Goal: Task Accomplishment & Management: Complete application form

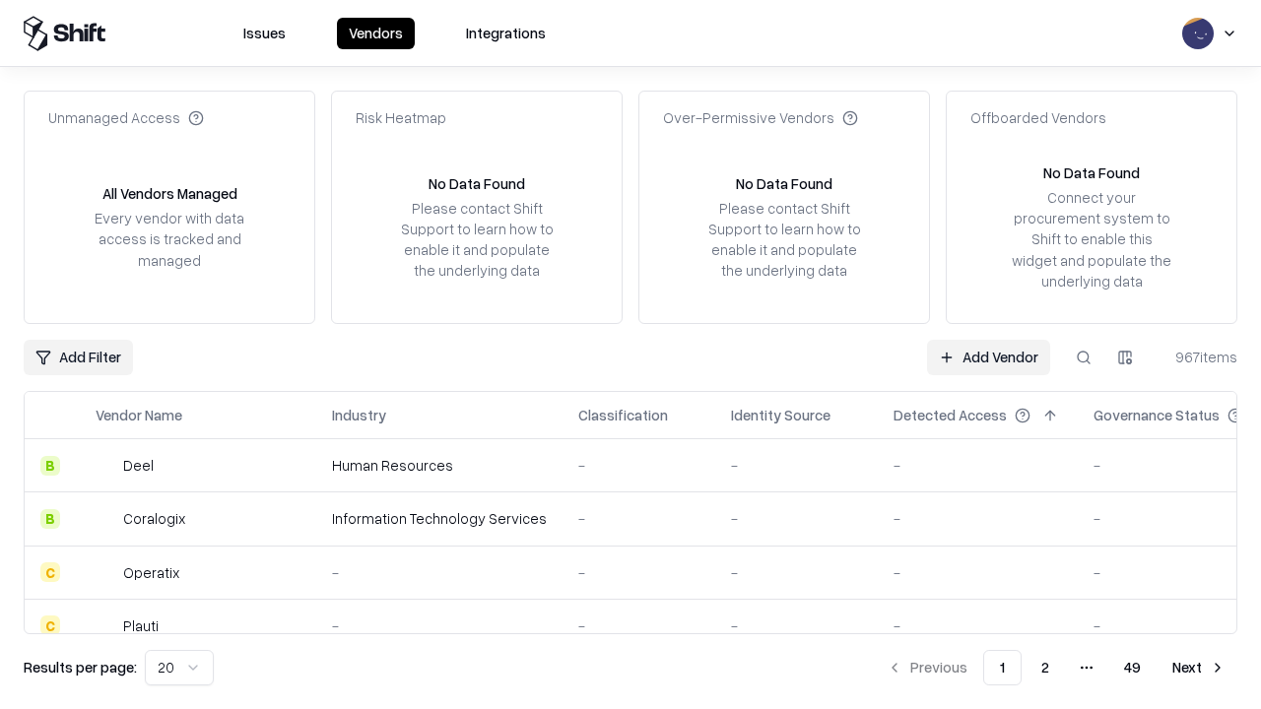
click at [988, 357] on link "Add Vendor" at bounding box center [988, 357] width 123 height 35
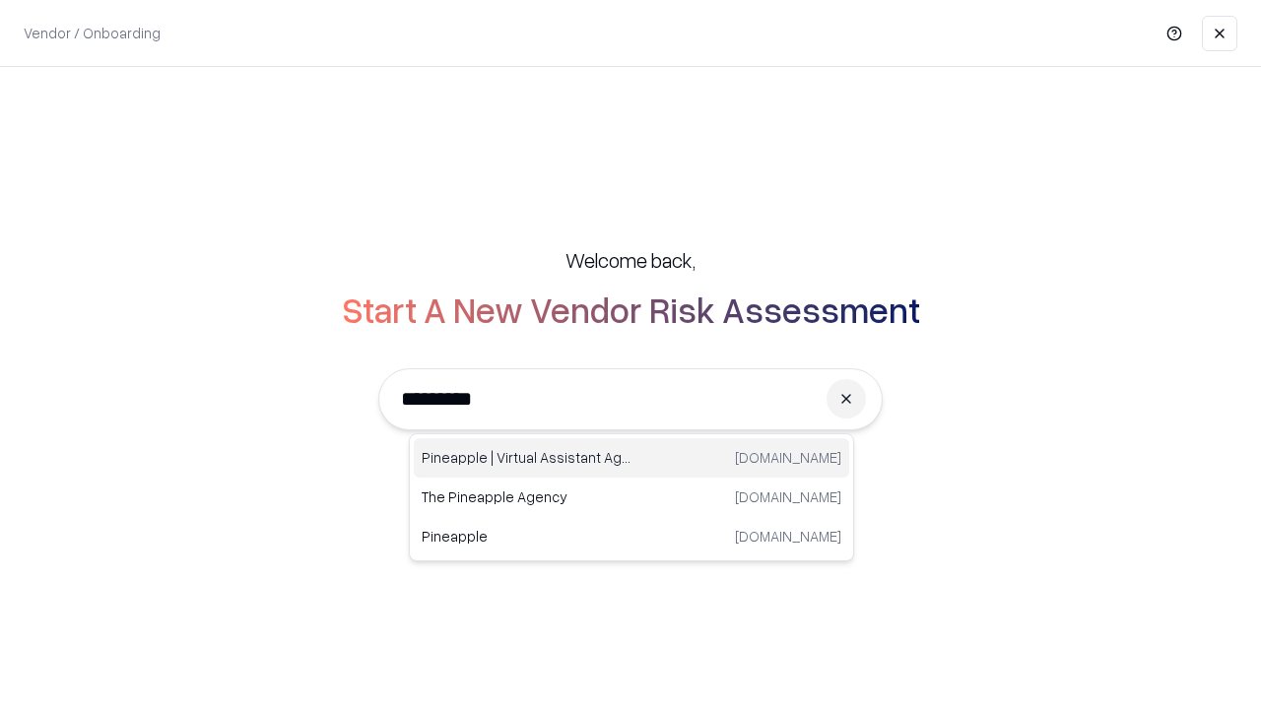
click at [632, 458] on div "Pineapple | Virtual Assistant Agency trypineapple.com" at bounding box center [632, 457] width 436 height 39
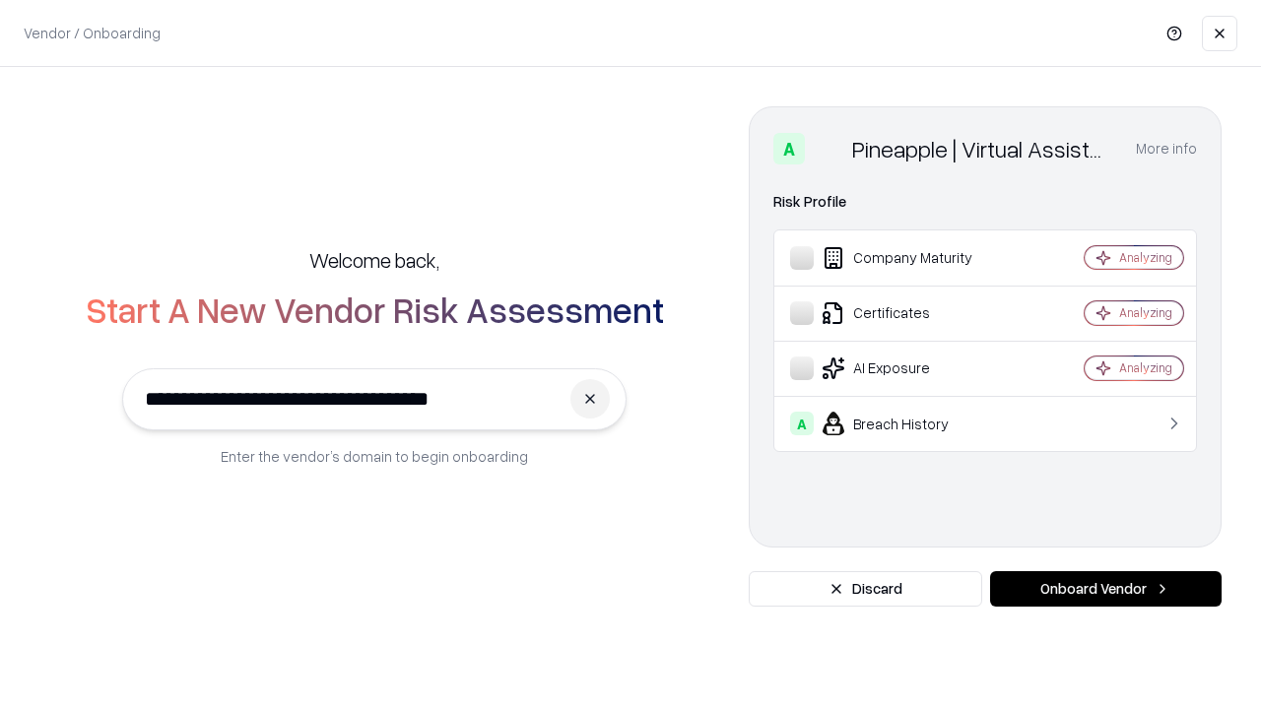
type input "**********"
click at [1106, 589] on button "Onboard Vendor" at bounding box center [1106, 588] width 232 height 35
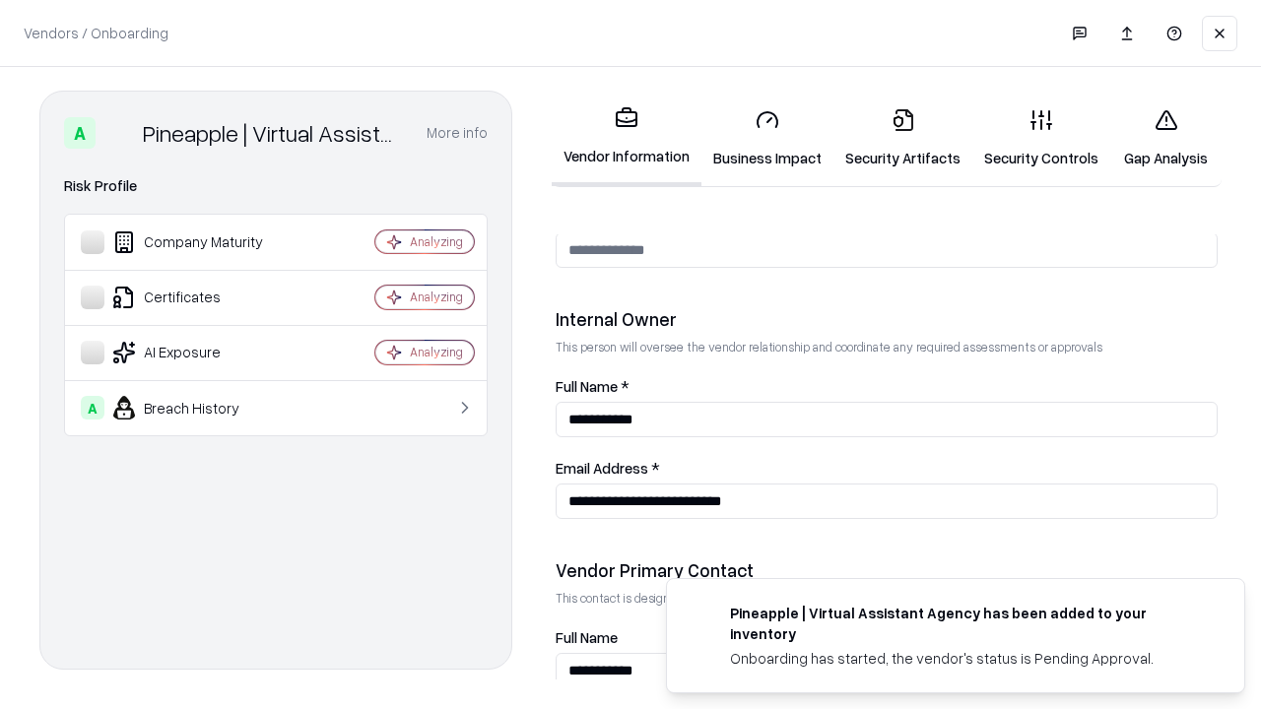
scroll to position [1021, 0]
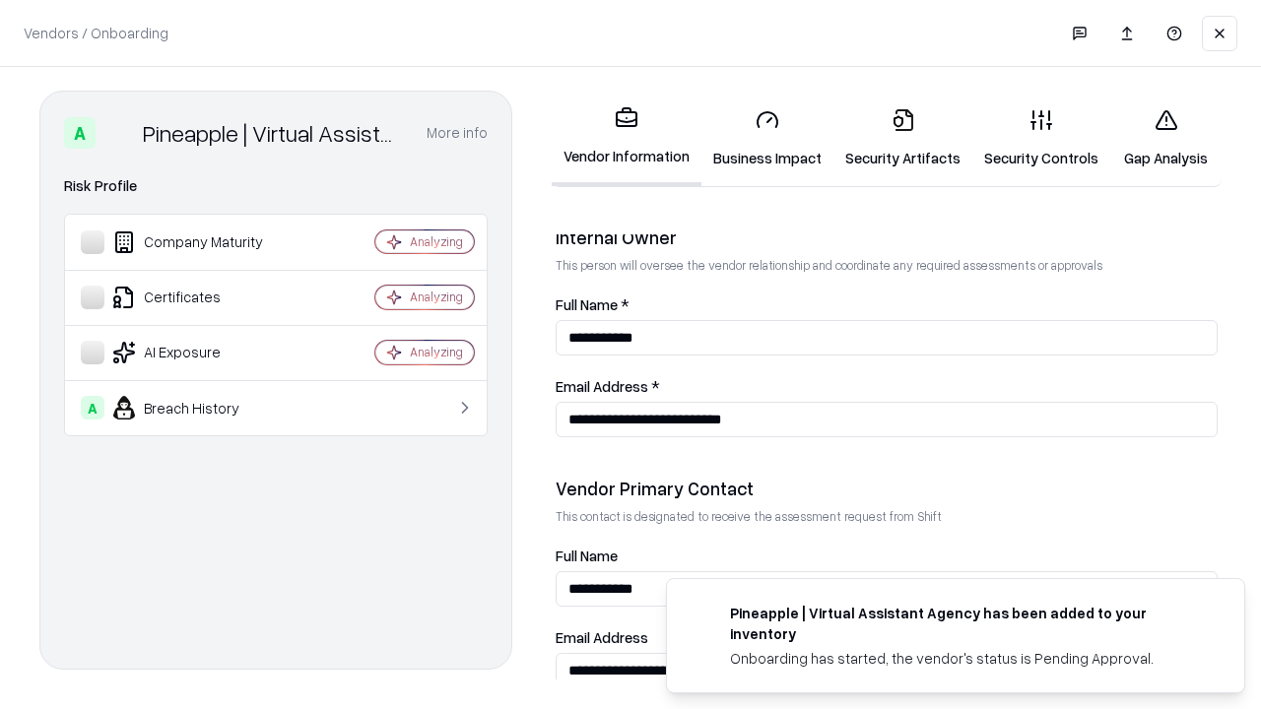
click at [768, 138] on link "Business Impact" at bounding box center [768, 139] width 132 height 92
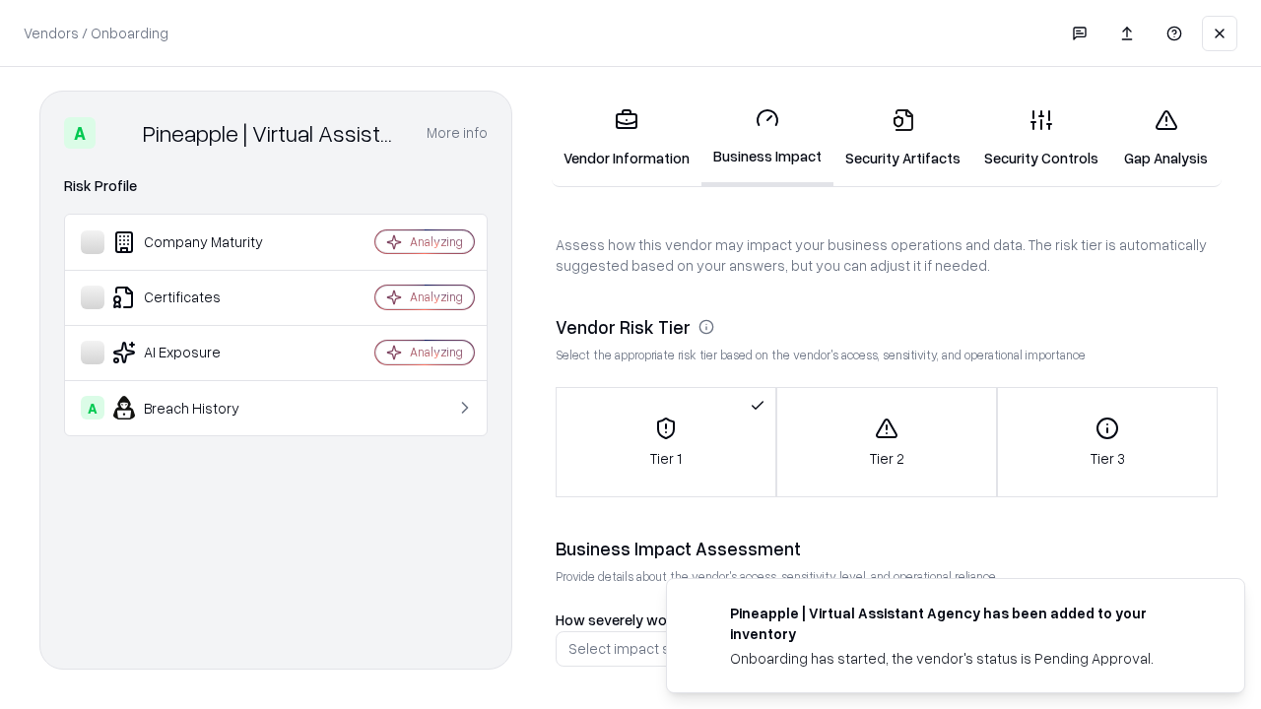
click at [903, 138] on link "Security Artifacts" at bounding box center [903, 139] width 139 height 92
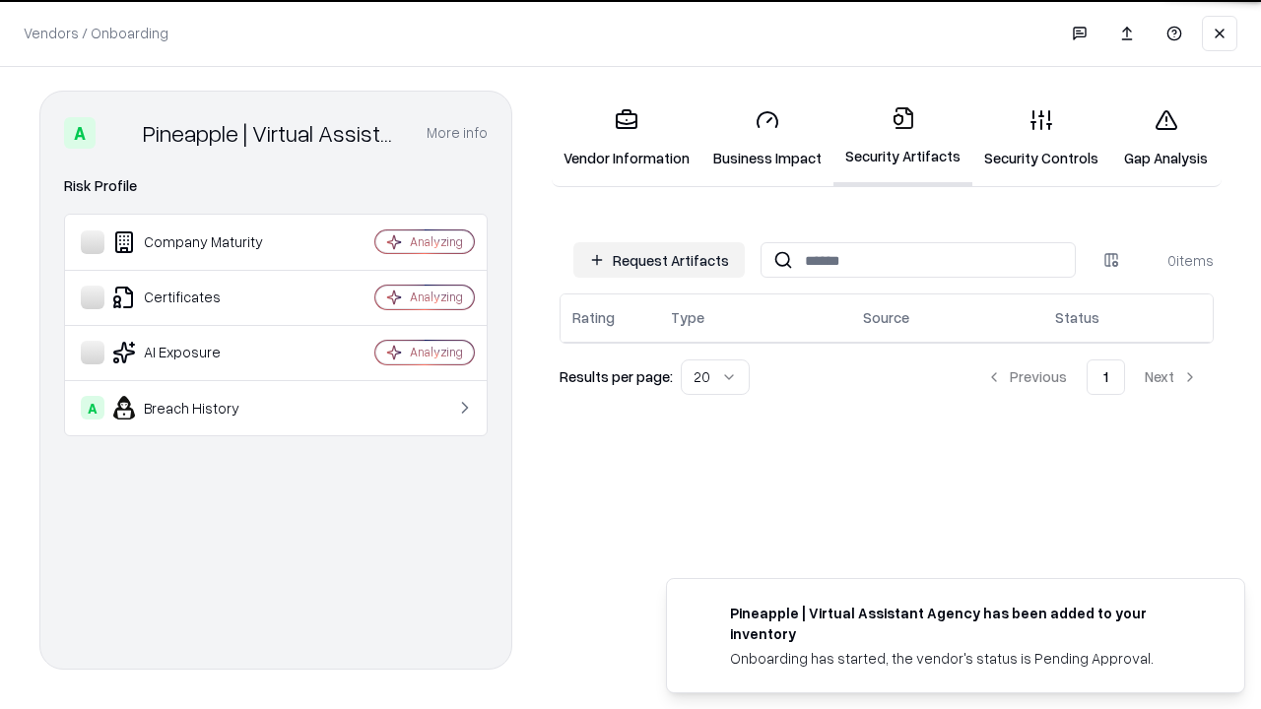
click at [659, 259] on button "Request Artifacts" at bounding box center [658, 259] width 171 height 35
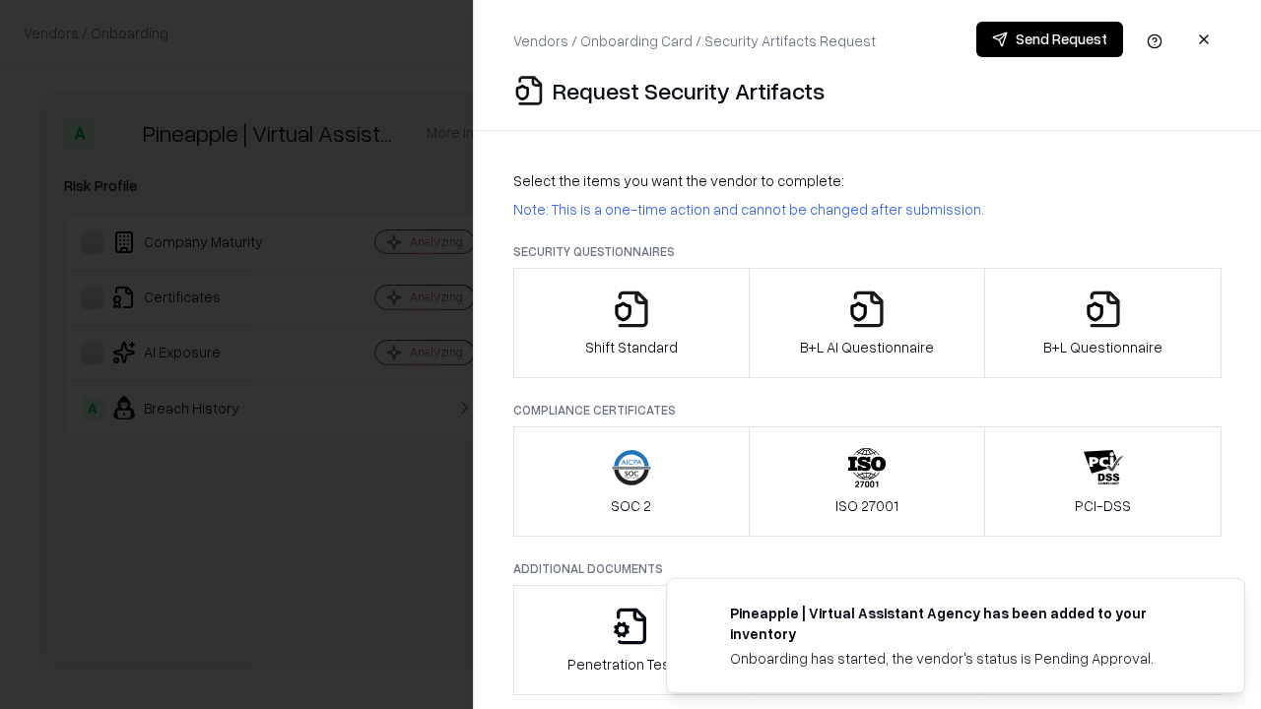
click at [631, 323] on icon "button" at bounding box center [631, 309] width 39 height 39
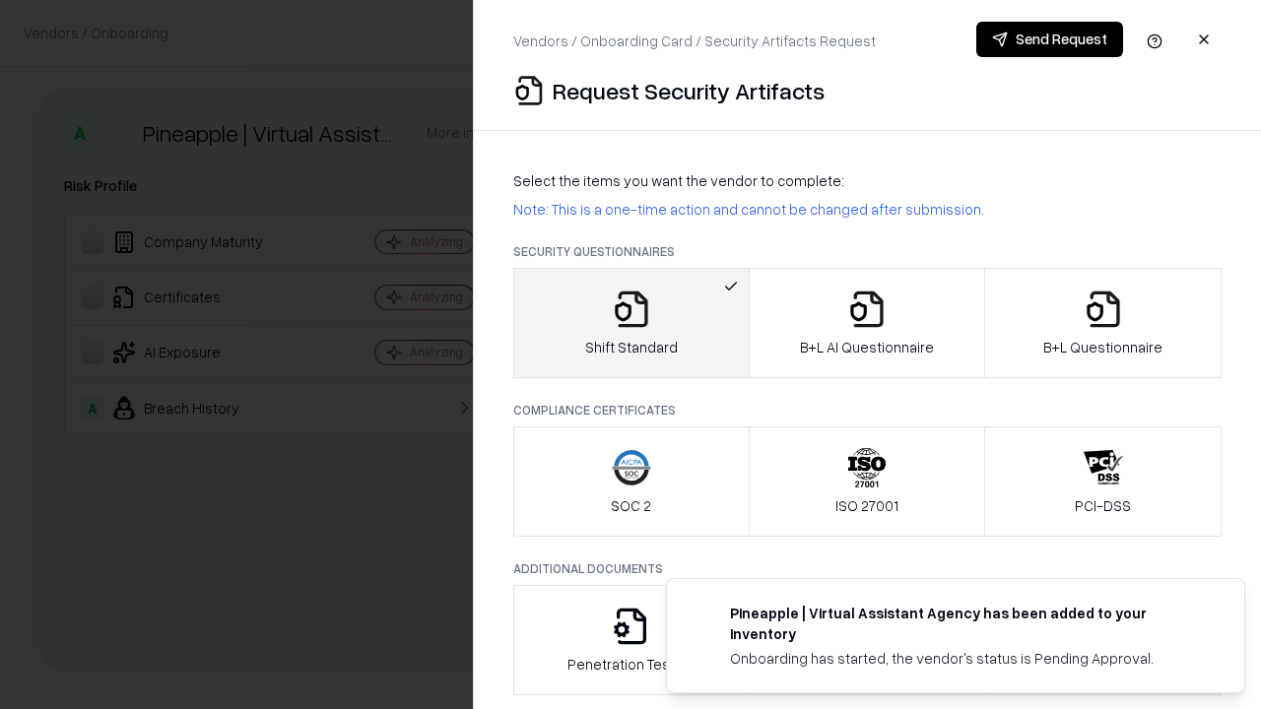
click at [1049, 39] on button "Send Request" at bounding box center [1049, 39] width 147 height 35
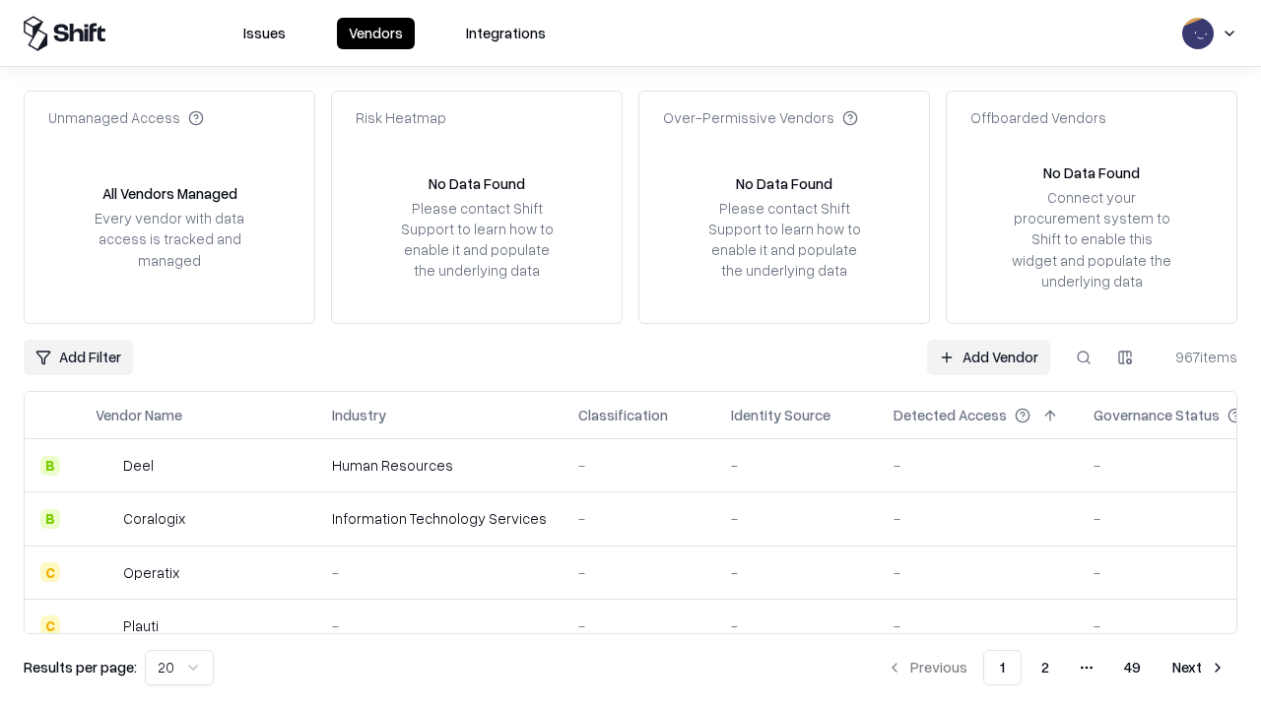
click at [1084, 357] on button at bounding box center [1083, 357] width 35 height 35
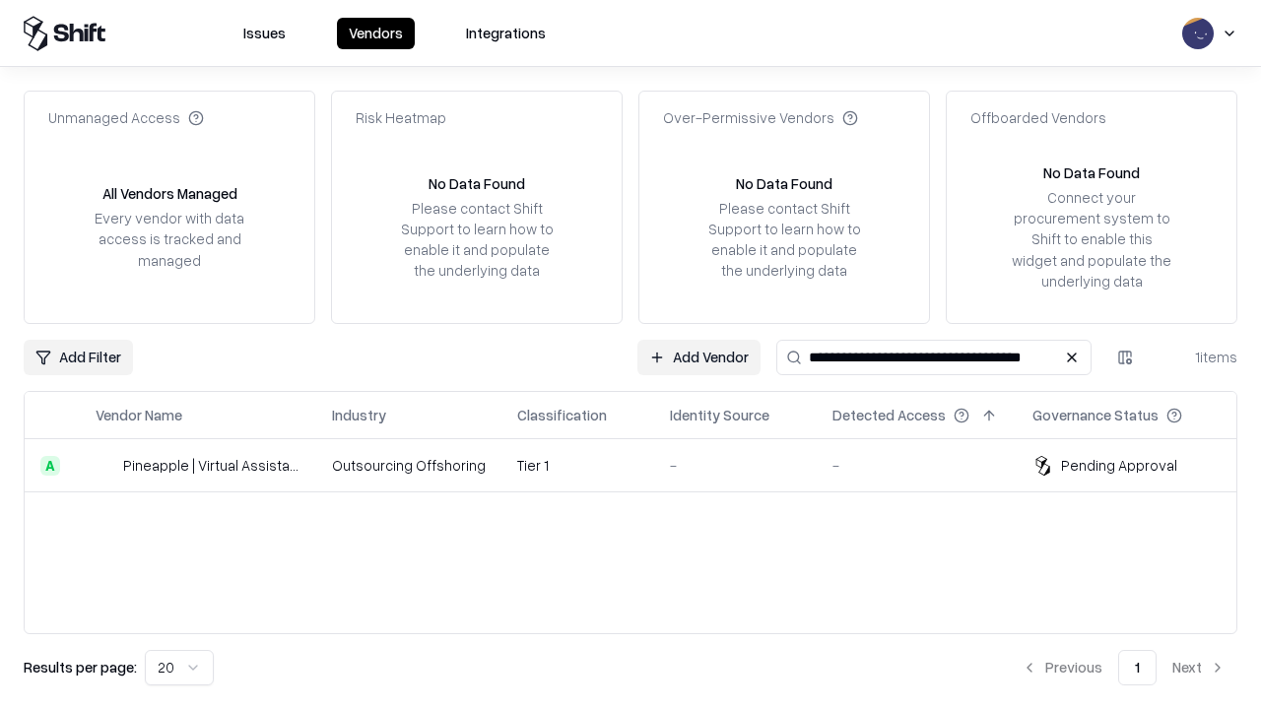
type input "**********"
click at [642, 465] on td "Tier 1" at bounding box center [578, 465] width 153 height 53
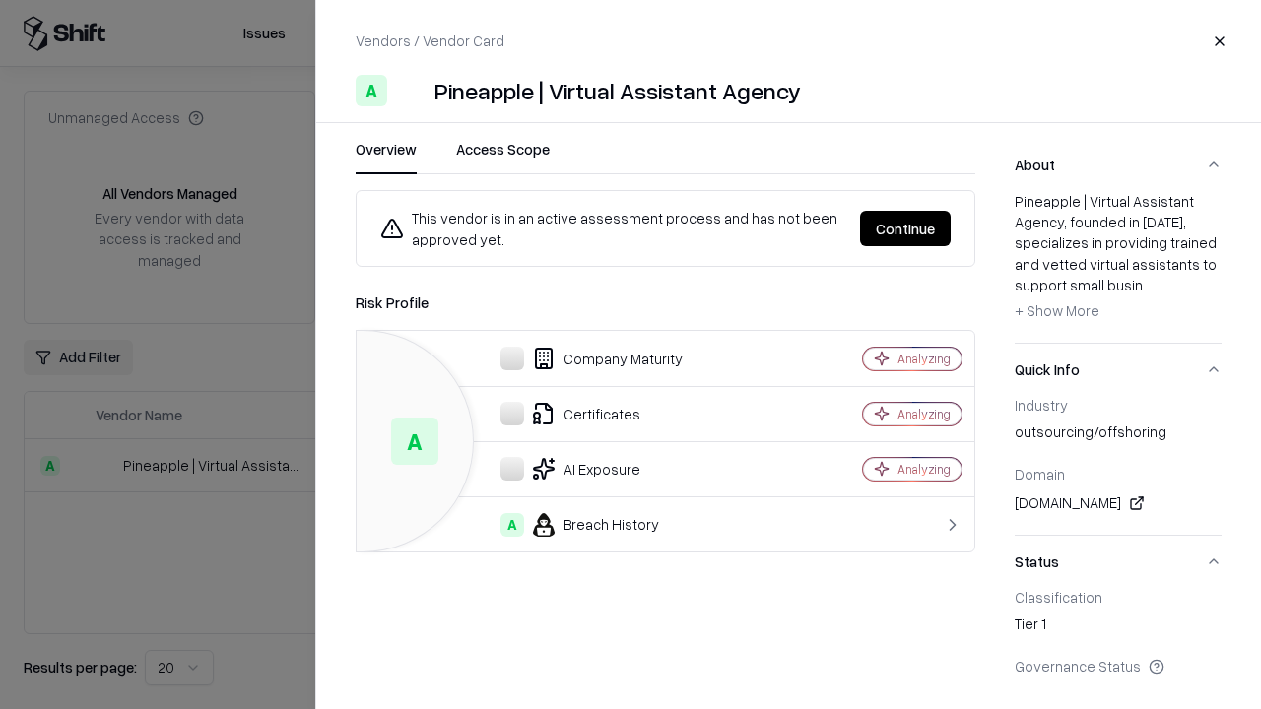
click at [906, 229] on button "Continue" at bounding box center [905, 228] width 91 height 35
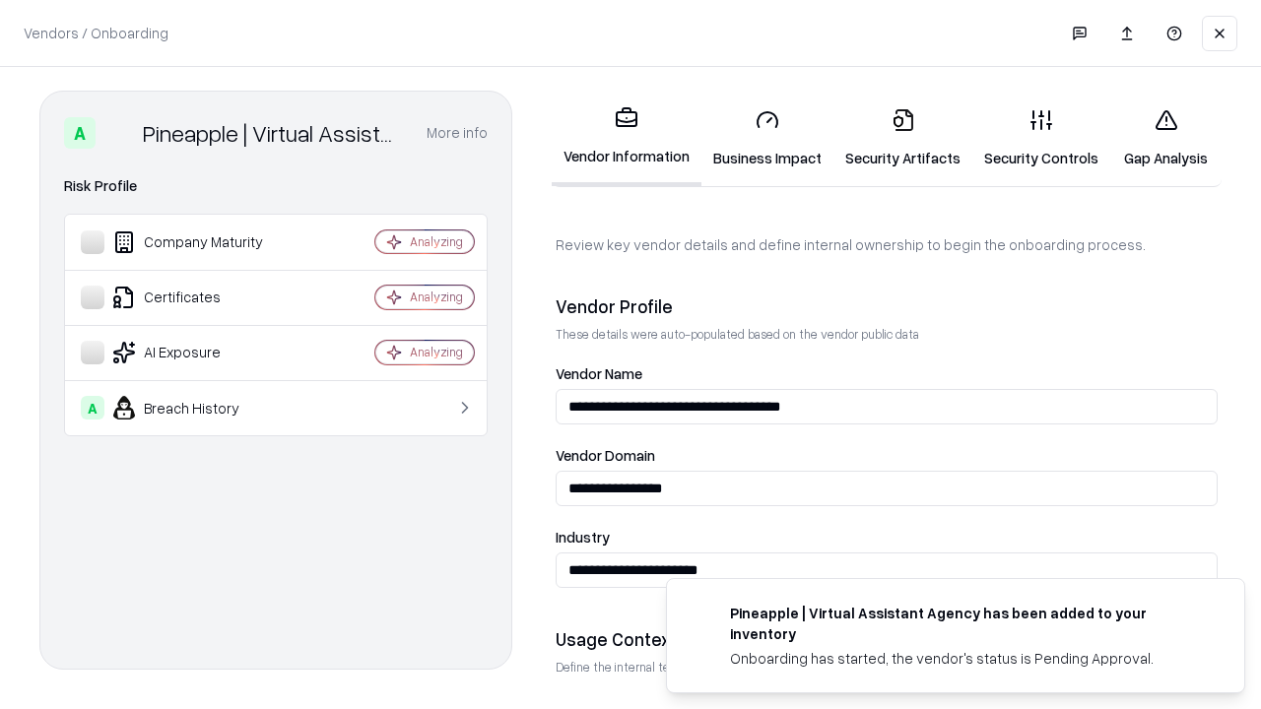
click at [903, 138] on link "Security Artifacts" at bounding box center [903, 139] width 139 height 92
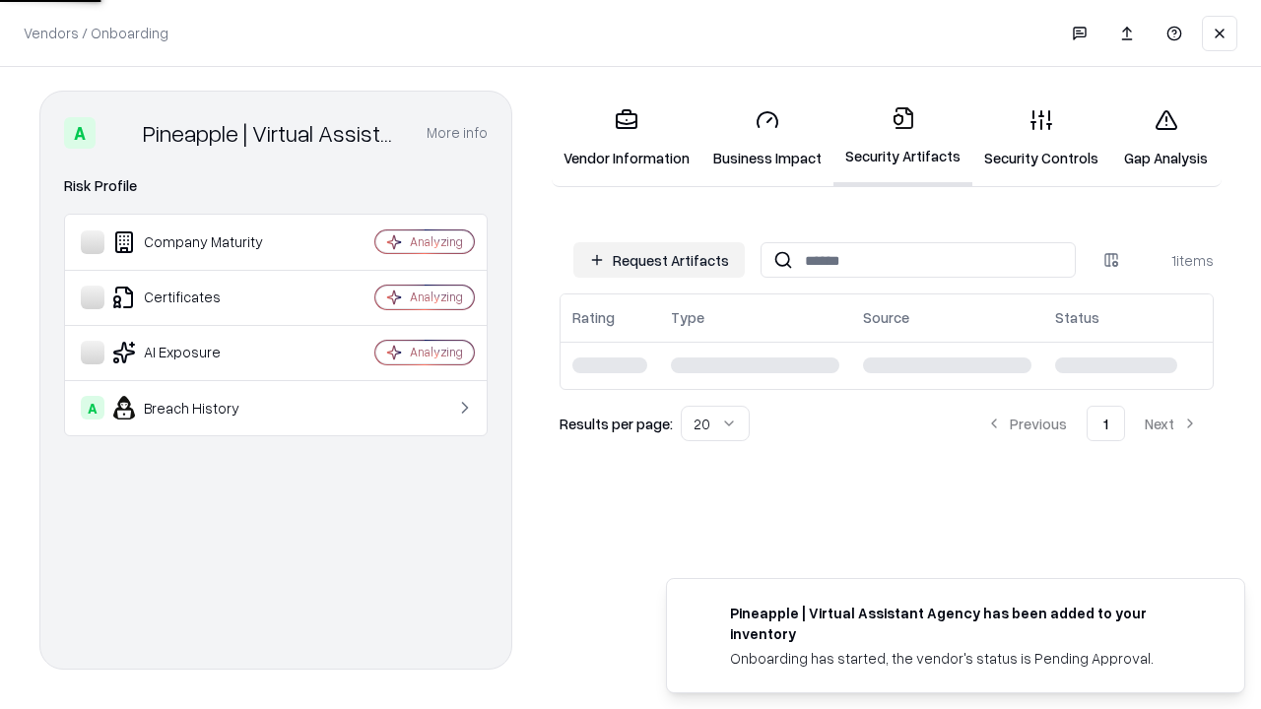
click at [1166, 138] on link "Gap Analysis" at bounding box center [1165, 139] width 111 height 92
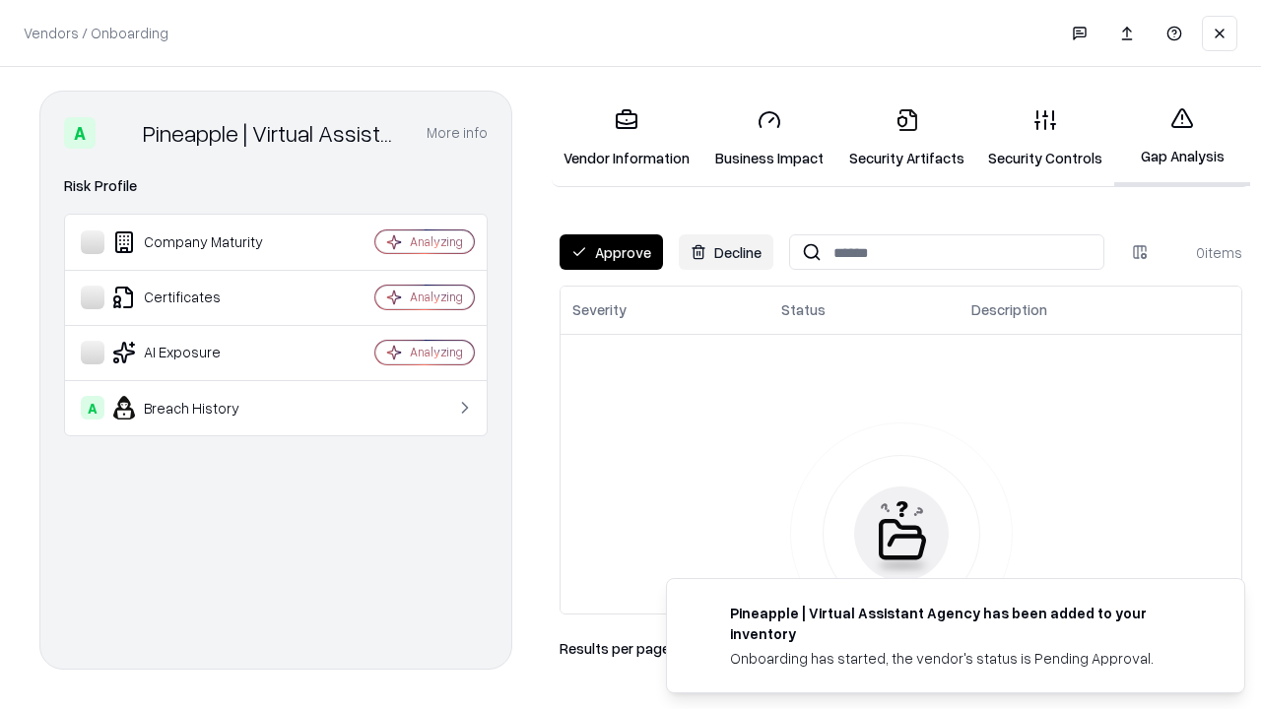
click at [611, 252] on button "Approve" at bounding box center [611, 252] width 103 height 35
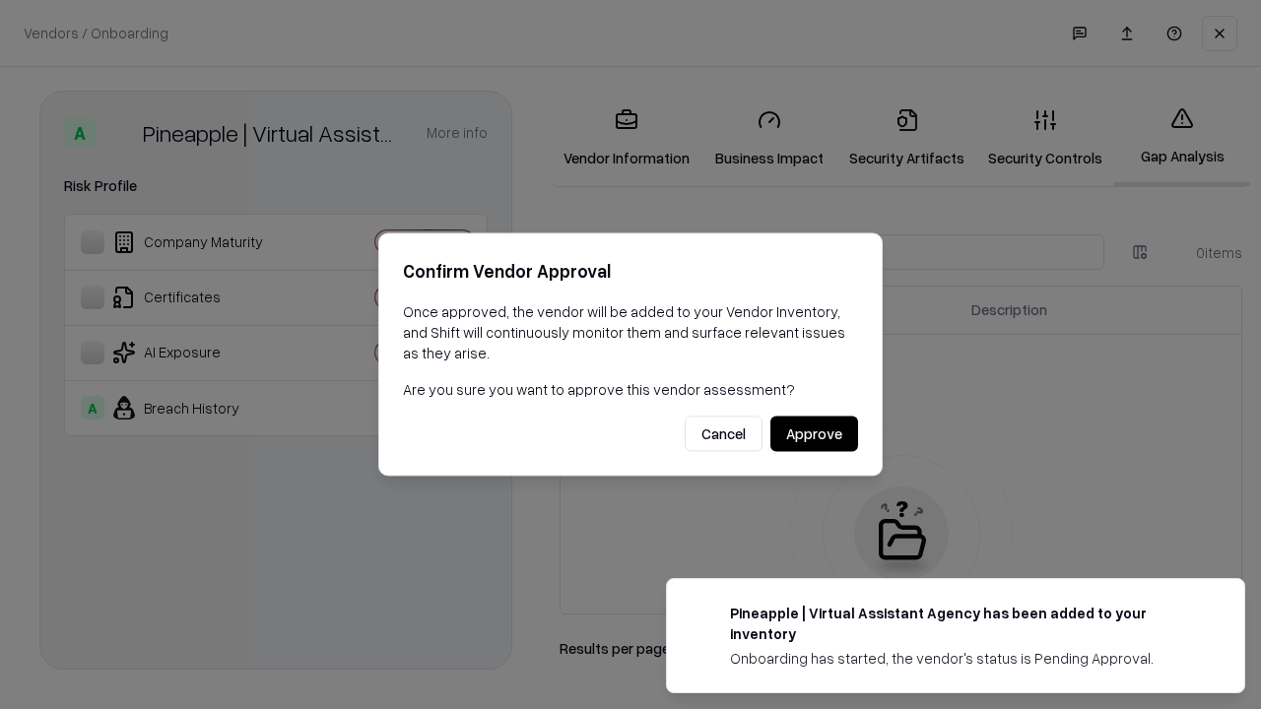
click at [814, 434] on button "Approve" at bounding box center [815, 434] width 88 height 35
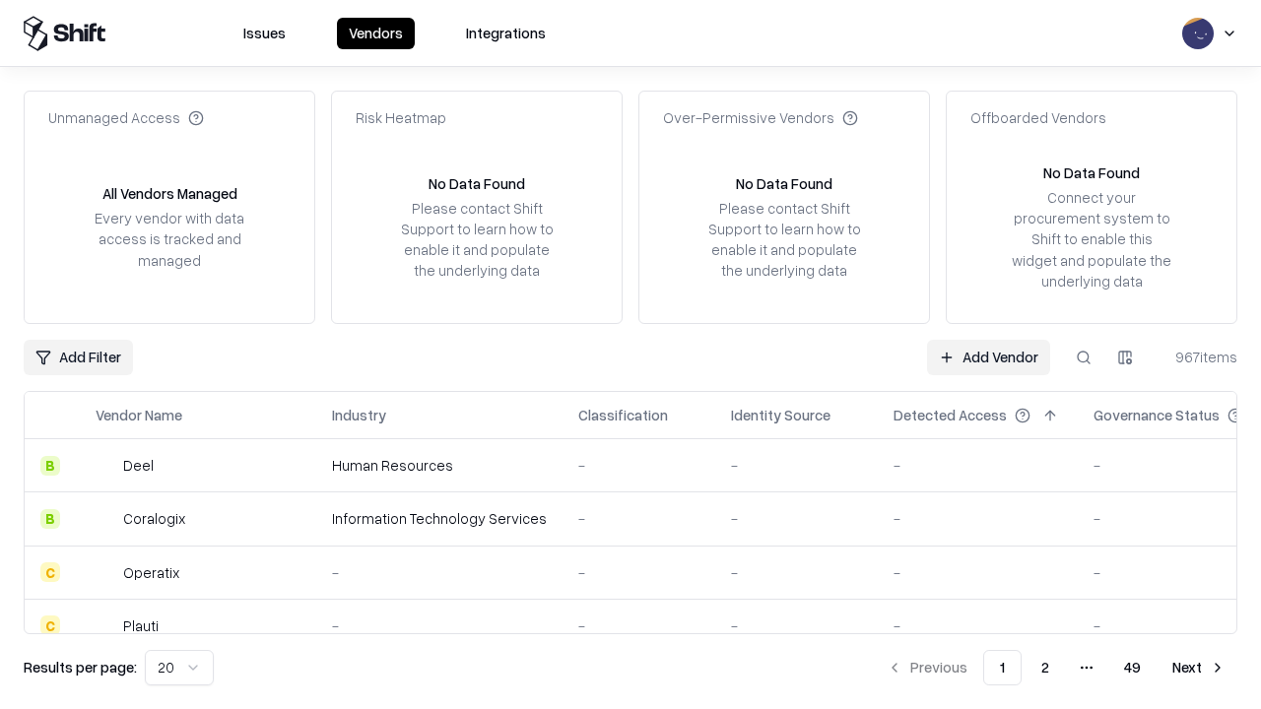
type input "**********"
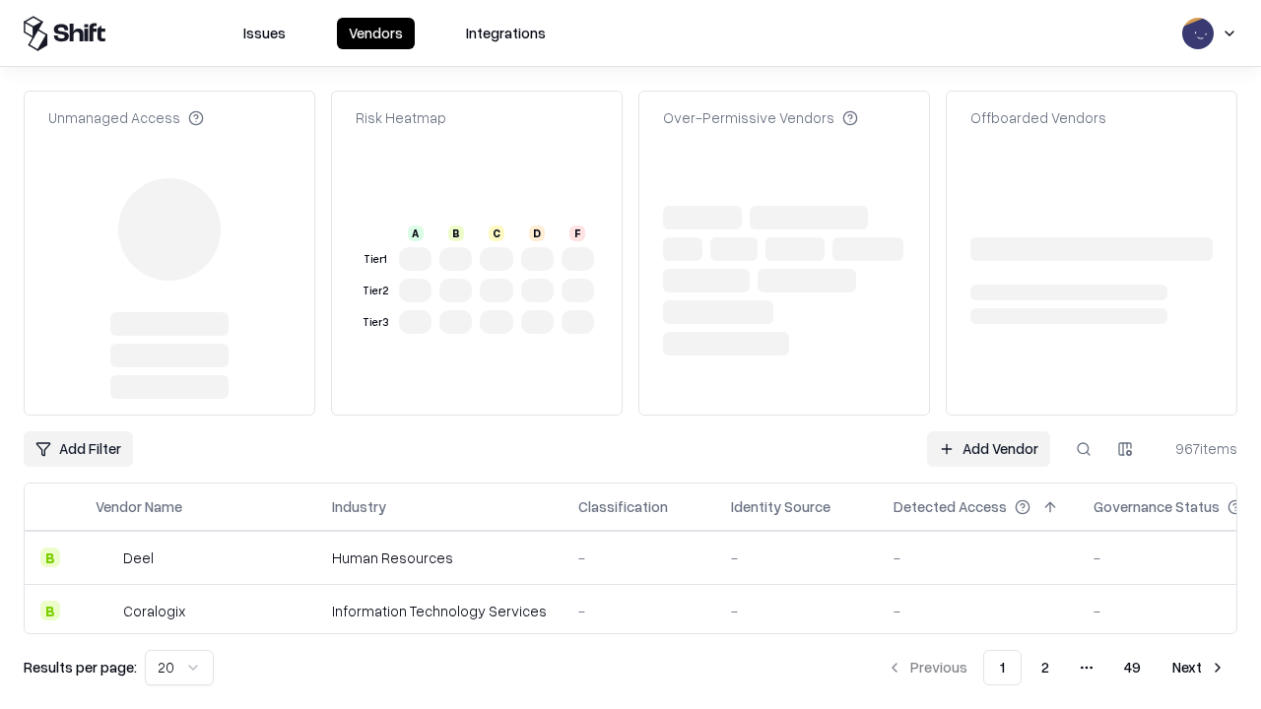
click at [988, 432] on link "Add Vendor" at bounding box center [988, 449] width 123 height 35
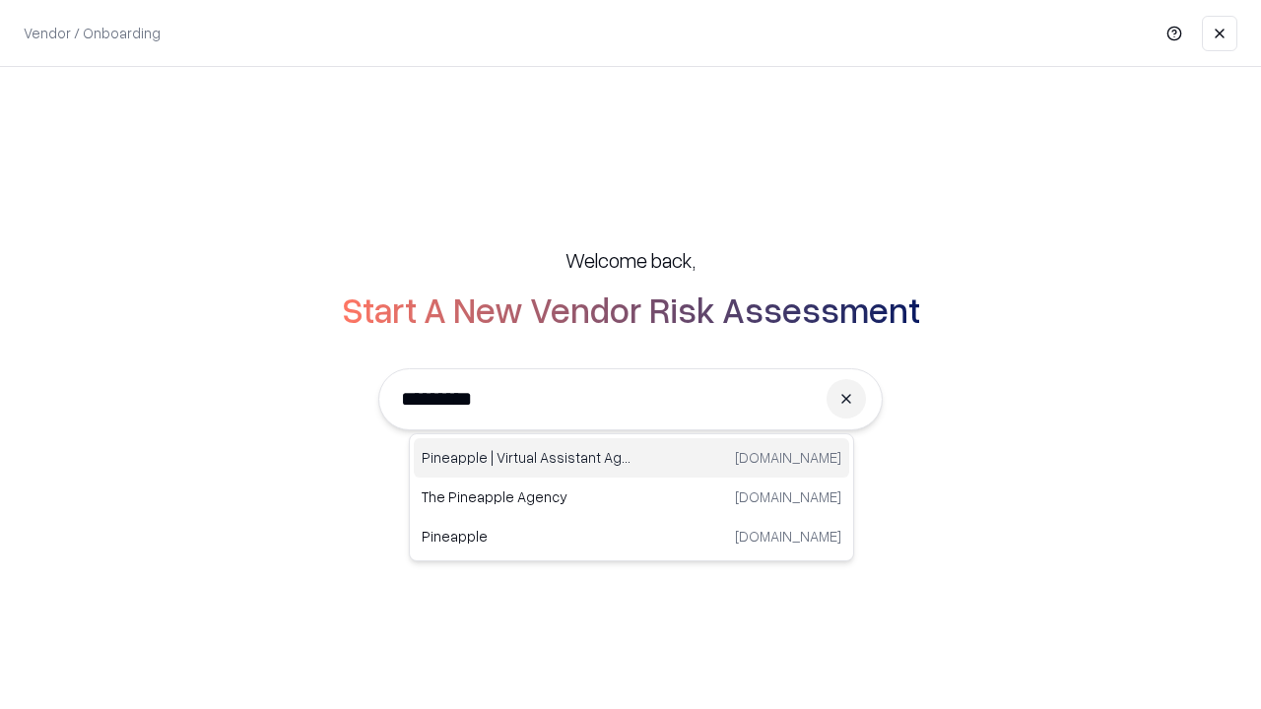
click at [632, 458] on div "Pineapple | Virtual Assistant Agency trypineapple.com" at bounding box center [632, 457] width 436 height 39
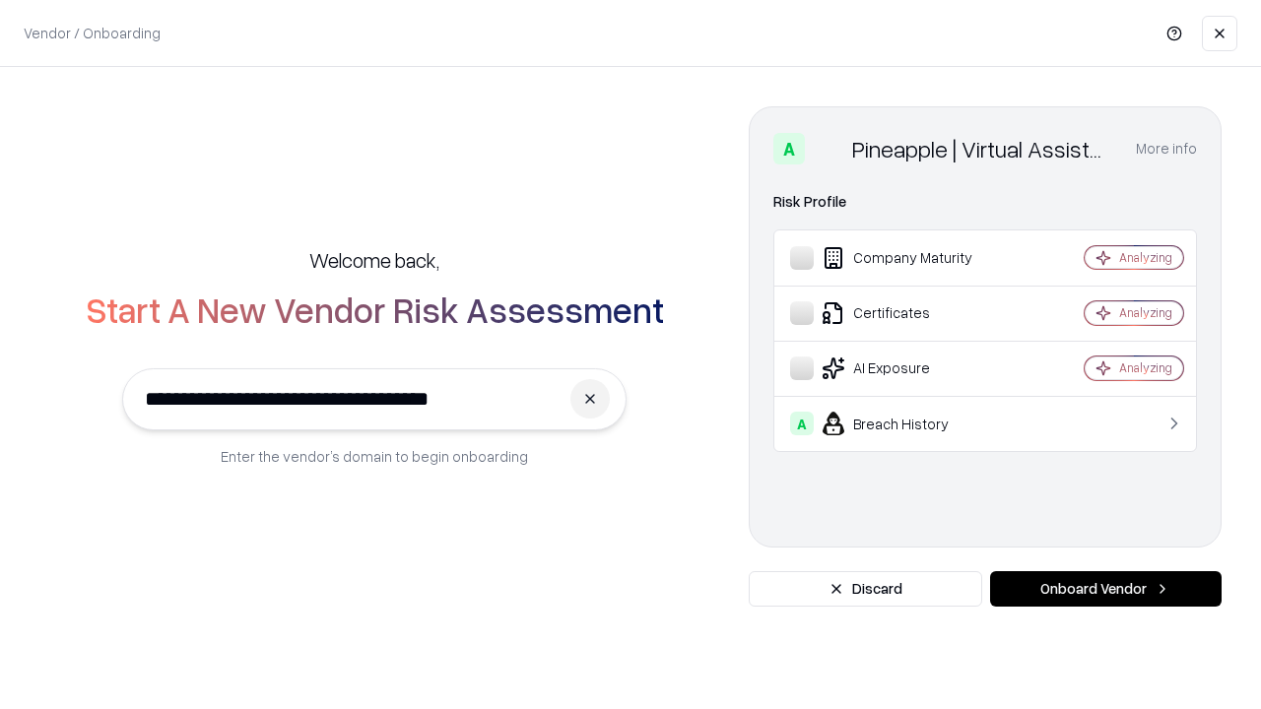
type input "**********"
click at [1106, 589] on button "Onboard Vendor" at bounding box center [1106, 588] width 232 height 35
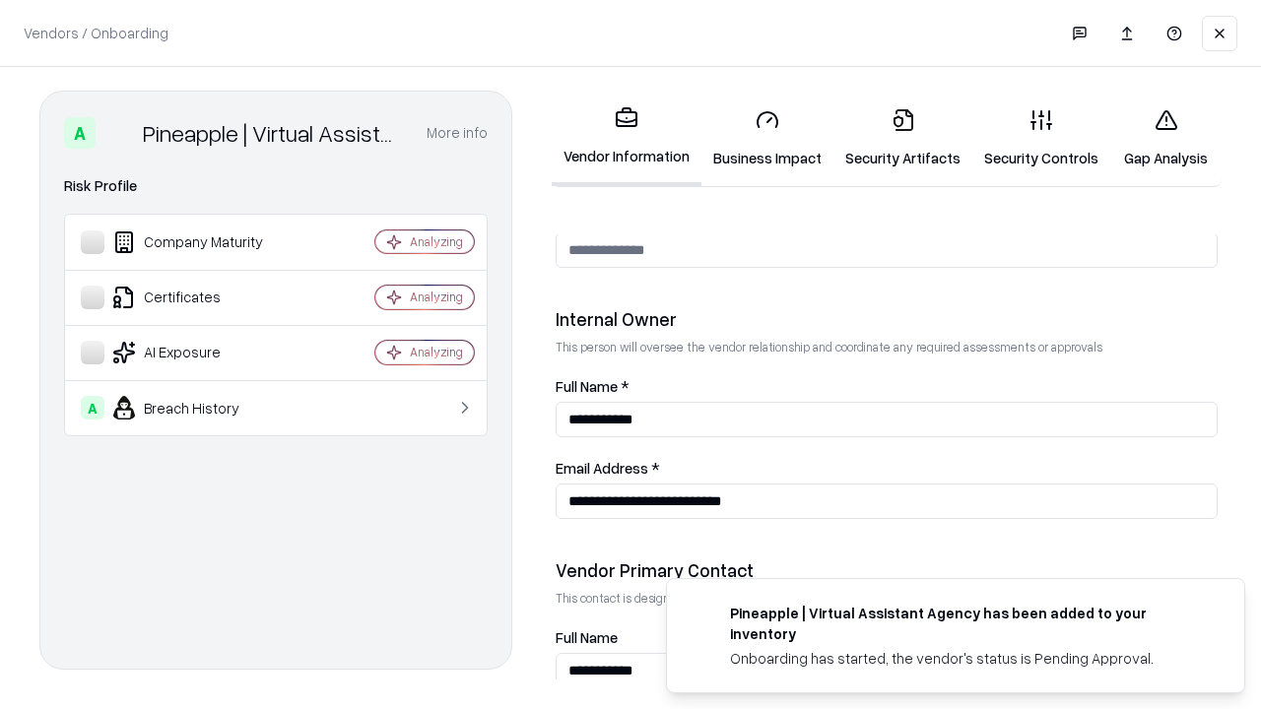
scroll to position [1021, 0]
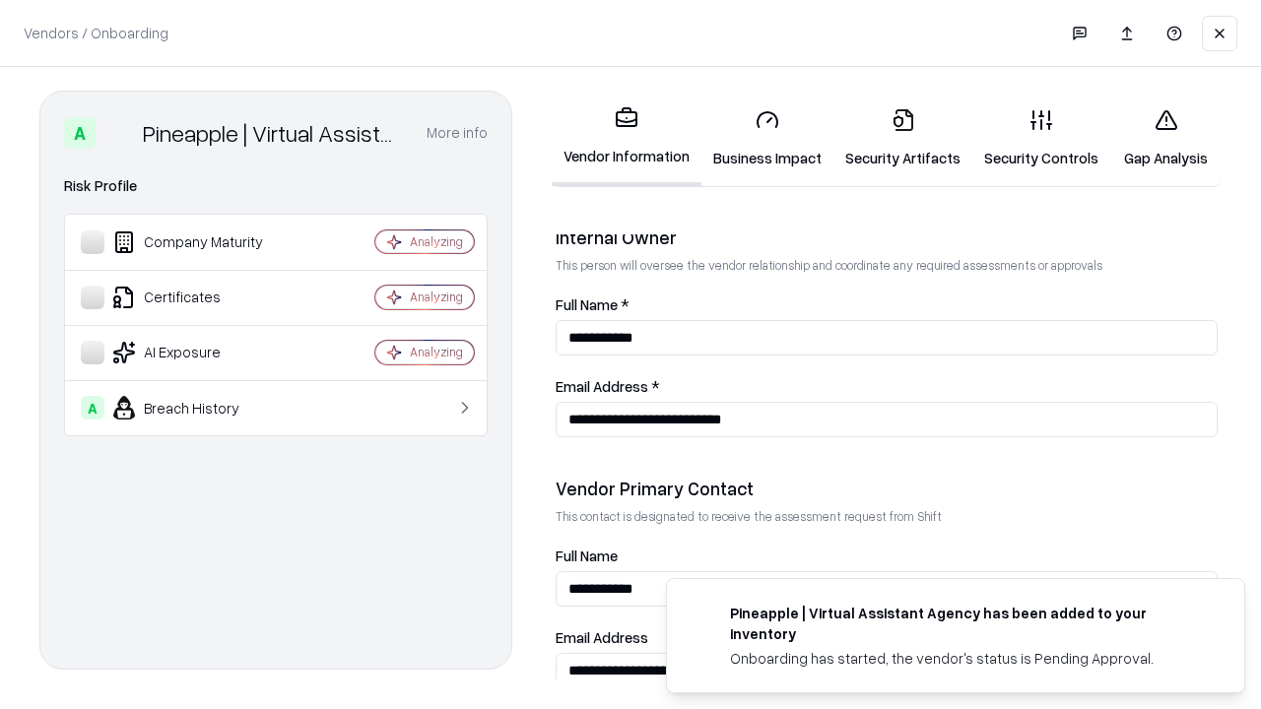
click at [1166, 138] on link "Gap Analysis" at bounding box center [1165, 139] width 111 height 92
